Goal: Transaction & Acquisition: Register for event/course

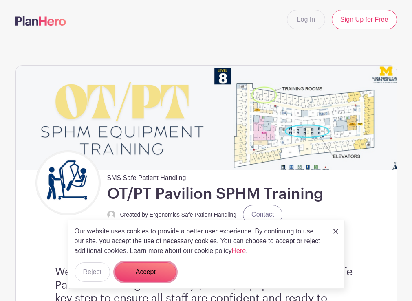
click at [153, 274] on button "Accept" at bounding box center [145, 273] width 61 height 20
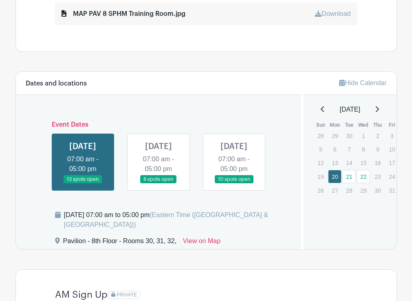
scroll to position [530, 0]
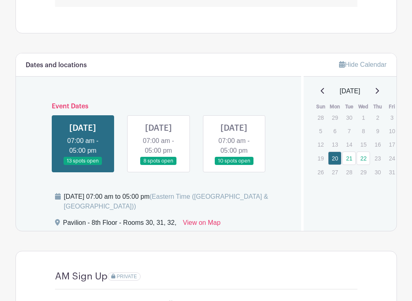
click at [159, 166] on link at bounding box center [159, 166] width 0 height 0
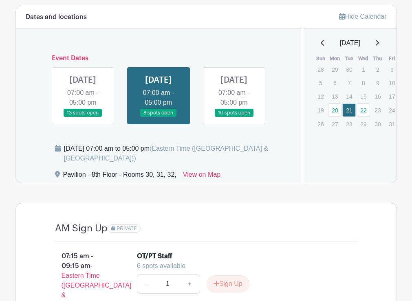
scroll to position [576, 0]
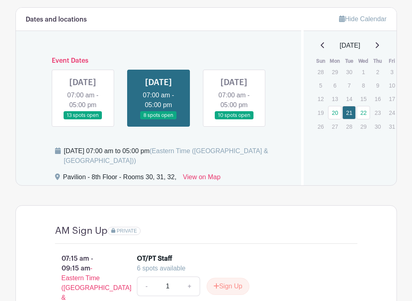
click at [234, 120] on link at bounding box center [234, 120] width 0 height 0
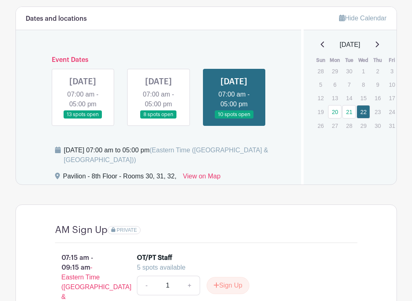
scroll to position [576, 0]
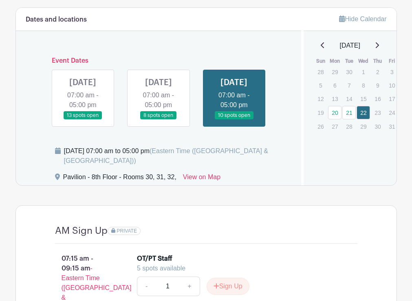
click at [159, 120] on link at bounding box center [159, 120] width 0 height 0
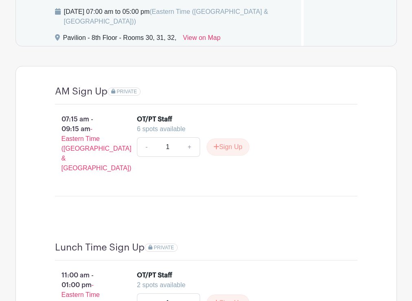
scroll to position [780, 0]
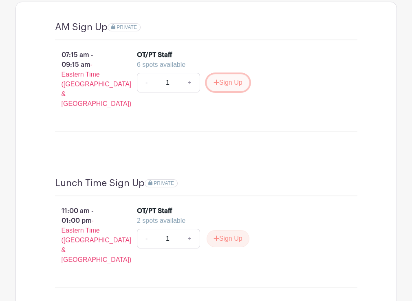
click at [233, 91] on button "Sign Up" at bounding box center [228, 82] width 43 height 17
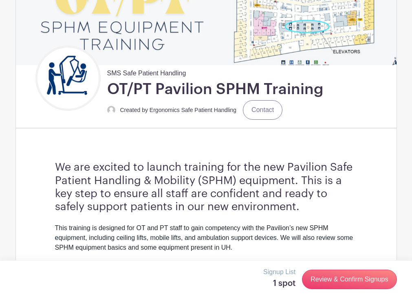
scroll to position [0, 0]
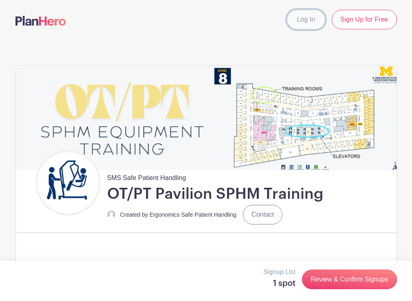
click at [310, 17] on link "Log In" at bounding box center [306, 20] width 38 height 20
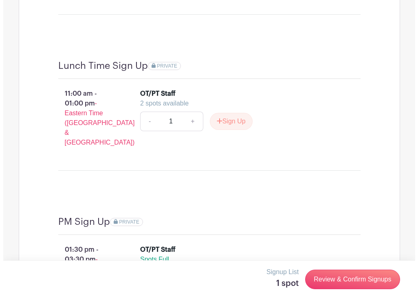
scroll to position [984, 0]
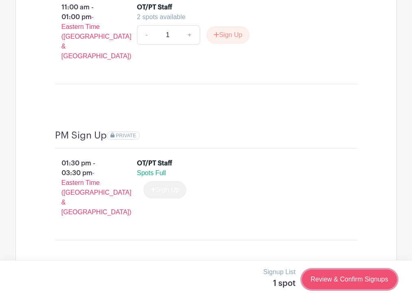
click at [325, 275] on link "Review & Confirm Signups" at bounding box center [349, 280] width 95 height 20
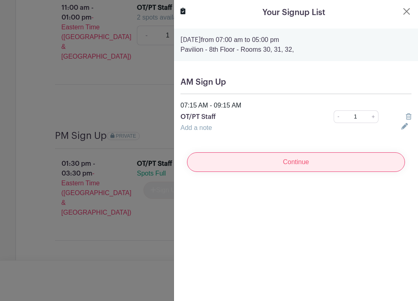
click at [288, 163] on input "Continue" at bounding box center [296, 163] width 218 height 20
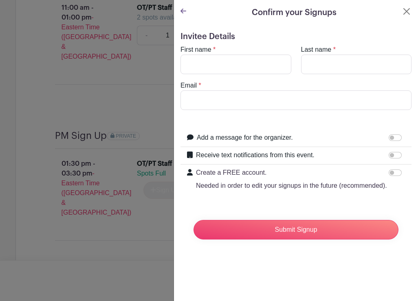
click at [182, 13] on icon at bounding box center [184, 11] width 6 height 7
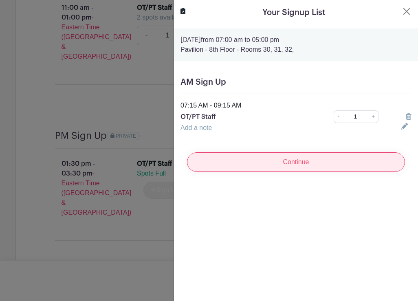
click at [284, 162] on input "Continue" at bounding box center [296, 163] width 218 height 20
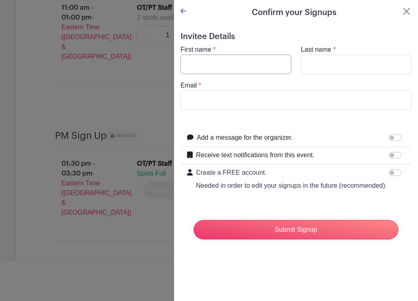
click at [247, 69] on input "First name" at bounding box center [236, 65] width 111 height 20
type input "[PERSON_NAME]"
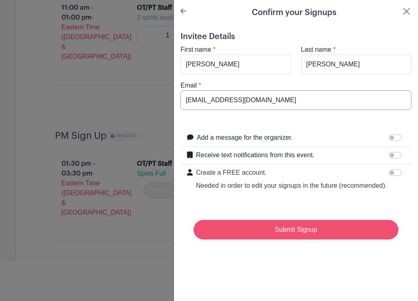
type input "[EMAIL_ADDRESS][DOMAIN_NAME]"
click at [315, 239] on input "Submit Signup" at bounding box center [296, 230] width 205 height 20
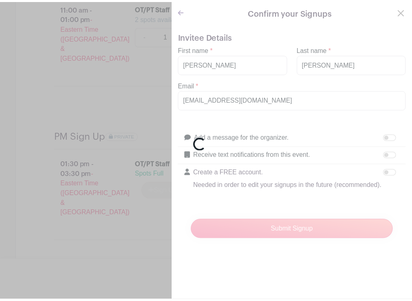
scroll to position [994, 0]
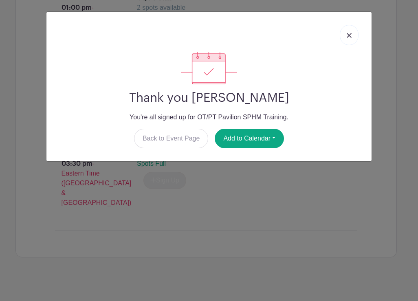
click at [347, 35] on img at bounding box center [349, 35] width 5 height 5
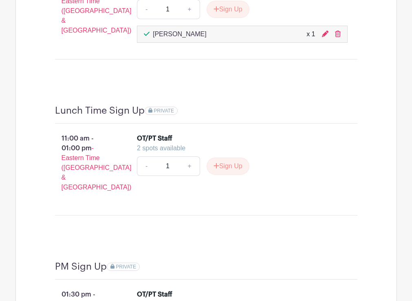
scroll to position [979, 0]
